Goal: Check status

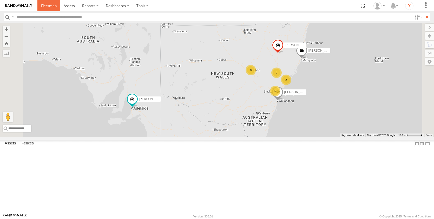
click at [49, 5] on span at bounding box center [49, 5] width 16 height 5
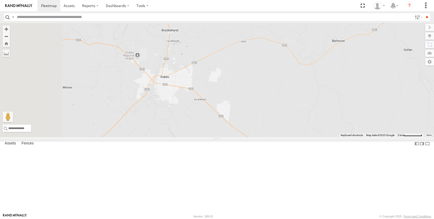
drag, startPoint x: 259, startPoint y: 105, endPoint x: 358, endPoint y: 33, distance: 122.7
click at [358, 33] on div "[PERSON_NAME] - NEW ute [PERSON_NAME] [PERSON_NAME] [PERSON_NAME]" at bounding box center [217, 80] width 434 height 114
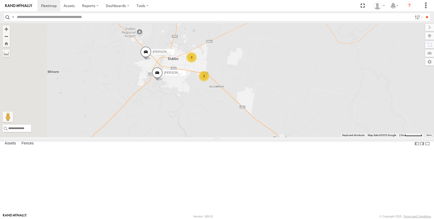
drag, startPoint x: 232, startPoint y: 134, endPoint x: 251, endPoint y: 130, distance: 19.8
click at [251, 130] on div "[PERSON_NAME] - NEW ute [PERSON_NAME] [PERSON_NAME] [PERSON_NAME] 3 3 [PERSON_N…" at bounding box center [217, 80] width 434 height 114
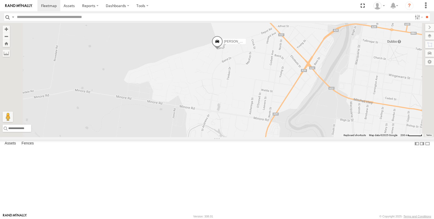
drag, startPoint x: 317, startPoint y: 177, endPoint x: 296, endPoint y: 61, distance: 117.4
click at [296, 62] on div "[PERSON_NAME] - NEW ute [PERSON_NAME] [PERSON_NAME] [PERSON_NAME] [PERSON_NAME]…" at bounding box center [217, 80] width 434 height 114
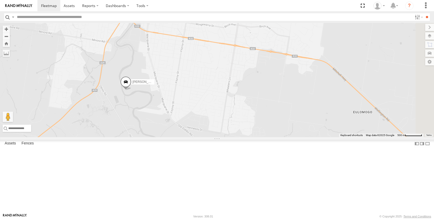
drag, startPoint x: 381, startPoint y: 158, endPoint x: 228, endPoint y: 128, distance: 156.4
click at [228, 128] on div "[PERSON_NAME] - NEW ute [PERSON_NAME] [PERSON_NAME] [PERSON_NAME] [PERSON_NAME]…" at bounding box center [217, 80] width 434 height 114
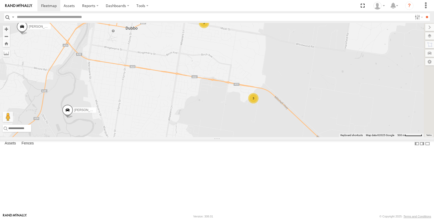
drag, startPoint x: 298, startPoint y: 100, endPoint x: 241, endPoint y: 129, distance: 63.8
click at [241, 129] on div "[PERSON_NAME] - NEW ute [PERSON_NAME] [PERSON_NAME] [PERSON_NAME] [PERSON_NAME]…" at bounding box center [217, 80] width 434 height 114
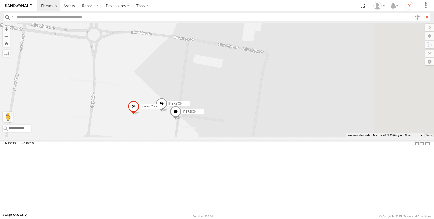
drag, startPoint x: 271, startPoint y: 108, endPoint x: 230, endPoint y: 181, distance: 83.5
click at [234, 137] on div "[PERSON_NAME] - NEW ute [PERSON_NAME] [PERSON_NAME] [PERSON_NAME] [PERSON_NAME]…" at bounding box center [217, 80] width 434 height 114
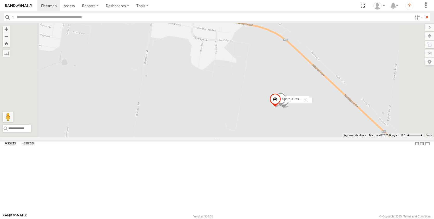
drag, startPoint x: 176, startPoint y: 105, endPoint x: 312, endPoint y: 155, distance: 145.3
click at [312, 137] on div "[PERSON_NAME] - NEW ute [PERSON_NAME] [PERSON_NAME] [PERSON_NAME] [PERSON_NAME]…" at bounding box center [217, 80] width 434 height 114
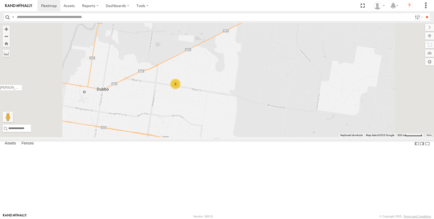
drag, startPoint x: 257, startPoint y: 57, endPoint x: 262, endPoint y: 144, distance: 86.8
click at [262, 137] on div "[PERSON_NAME] - NEW ute [PERSON_NAME] [PERSON_NAME] [PERSON_NAME] [PERSON_NAME]…" at bounding box center [217, 80] width 434 height 114
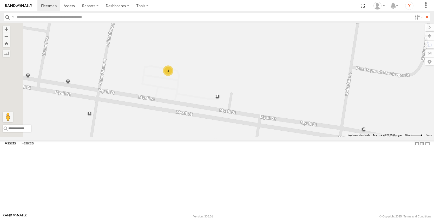
drag, startPoint x: 184, startPoint y: 123, endPoint x: 239, endPoint y: 132, distance: 56.5
click at [239, 132] on div "[PERSON_NAME] - NEW ute [PERSON_NAME] [PERSON_NAME] [PERSON_NAME] [PERSON_NAME]…" at bounding box center [217, 80] width 434 height 114
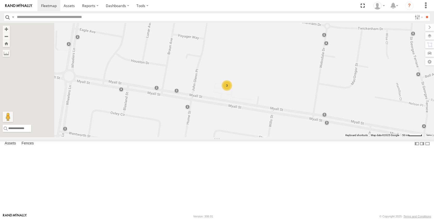
drag, startPoint x: 243, startPoint y: 150, endPoint x: 288, endPoint y: 153, distance: 45.1
click at [288, 137] on div "[PERSON_NAME] - NEW ute [PERSON_NAME] [PERSON_NAME] [PERSON_NAME] [PERSON_NAME]…" at bounding box center [217, 80] width 434 height 114
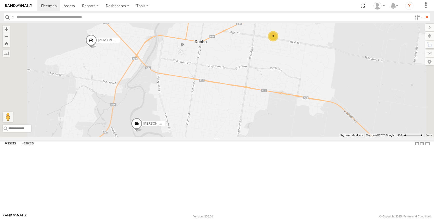
drag, startPoint x: 274, startPoint y: 178, endPoint x: 296, endPoint y: 100, distance: 80.5
click at [296, 100] on div "[PERSON_NAME] - NEW ute [PERSON_NAME] [PERSON_NAME] [PERSON_NAME] [PERSON_NAME]…" at bounding box center [217, 80] width 434 height 114
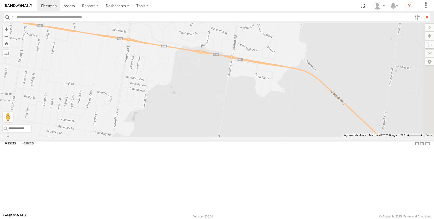
drag, startPoint x: 340, startPoint y: 157, endPoint x: 207, endPoint y: 139, distance: 133.9
click at [207, 137] on div "[PERSON_NAME] - NEW ute [PERSON_NAME] [PERSON_NAME] [PERSON_NAME] [PERSON_NAME]…" at bounding box center [217, 80] width 434 height 114
